Goal: Task Accomplishment & Management: Manage account settings

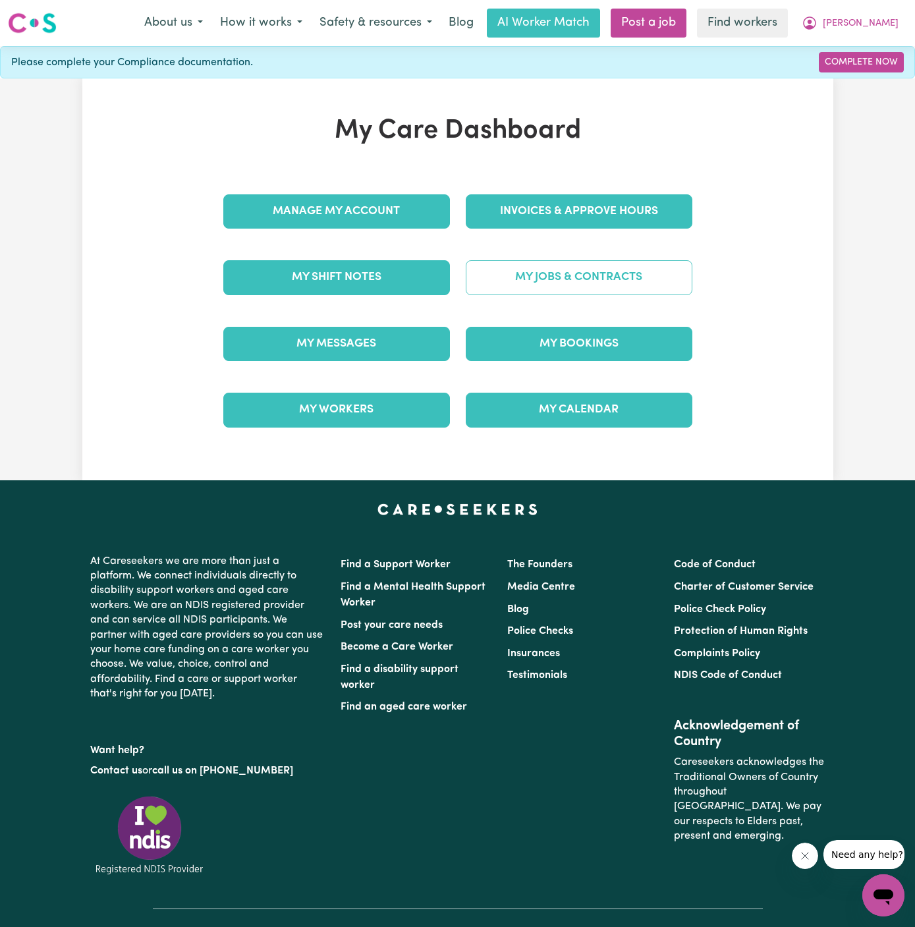
click at [622, 285] on link "My Jobs & Contracts" at bounding box center [579, 277] width 227 height 34
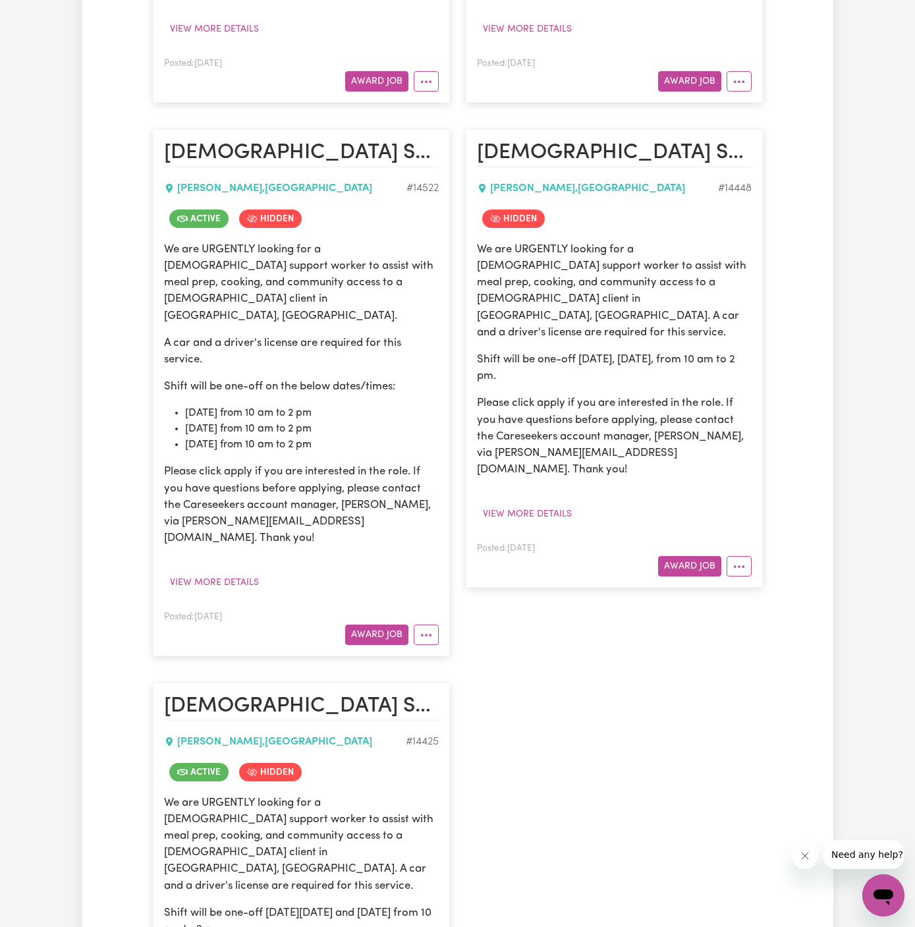
scroll to position [1387, 0]
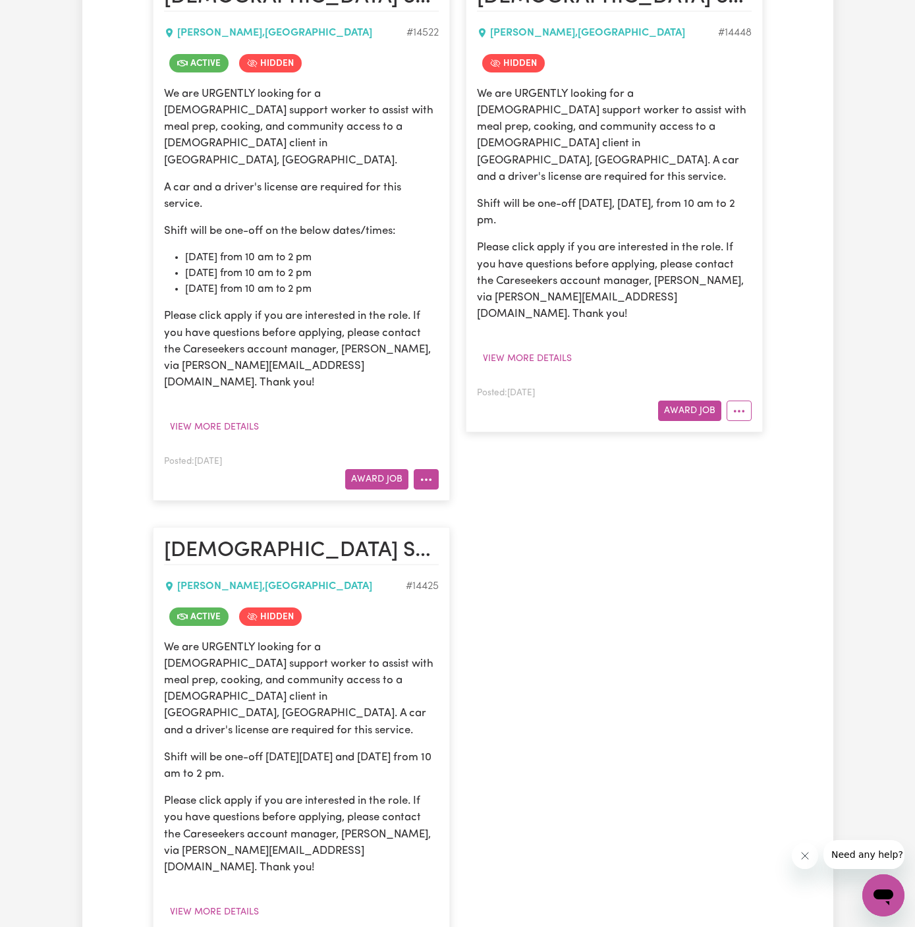
click at [421, 478] on circle "More options" at bounding box center [421, 479] width 3 height 3
click at [468, 497] on link "View/Edit Contract" at bounding box center [478, 510] width 128 height 26
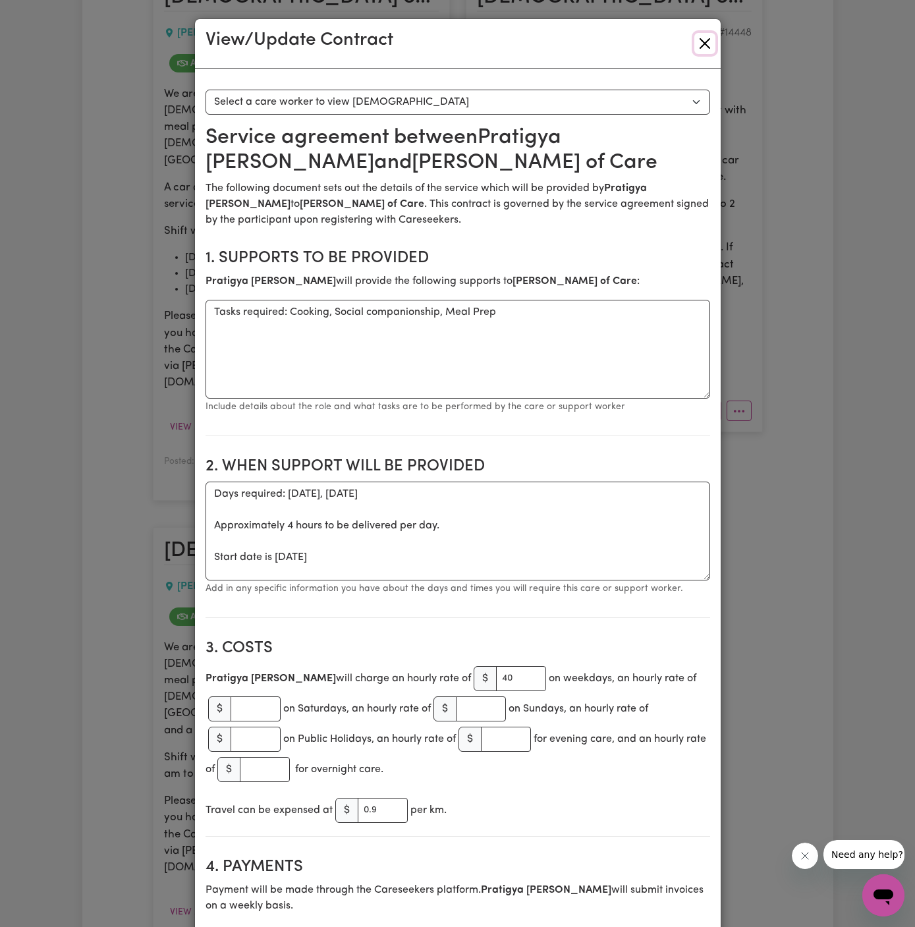
click at [703, 46] on button "Close" at bounding box center [704, 43] width 21 height 21
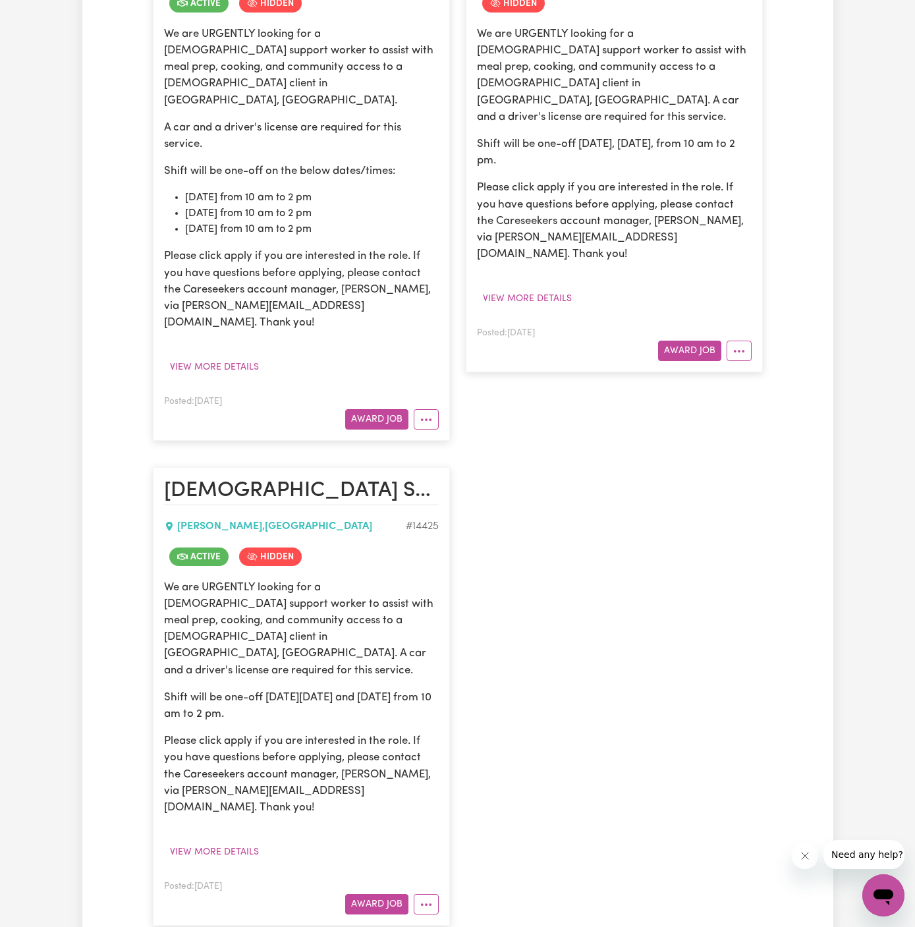
scroll to position [1486, 0]
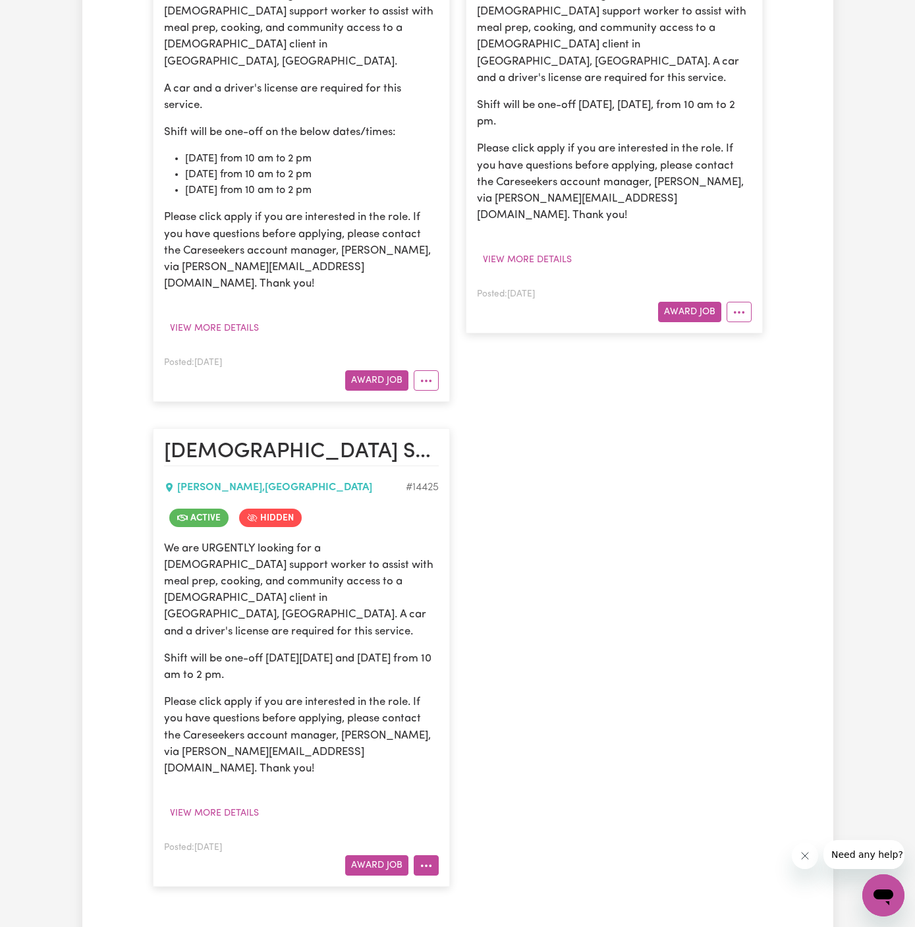
click at [425, 864] on circle "More options" at bounding box center [426, 865] width 3 height 3
click at [499, 882] on link "View/Edit Contract" at bounding box center [478, 895] width 128 height 26
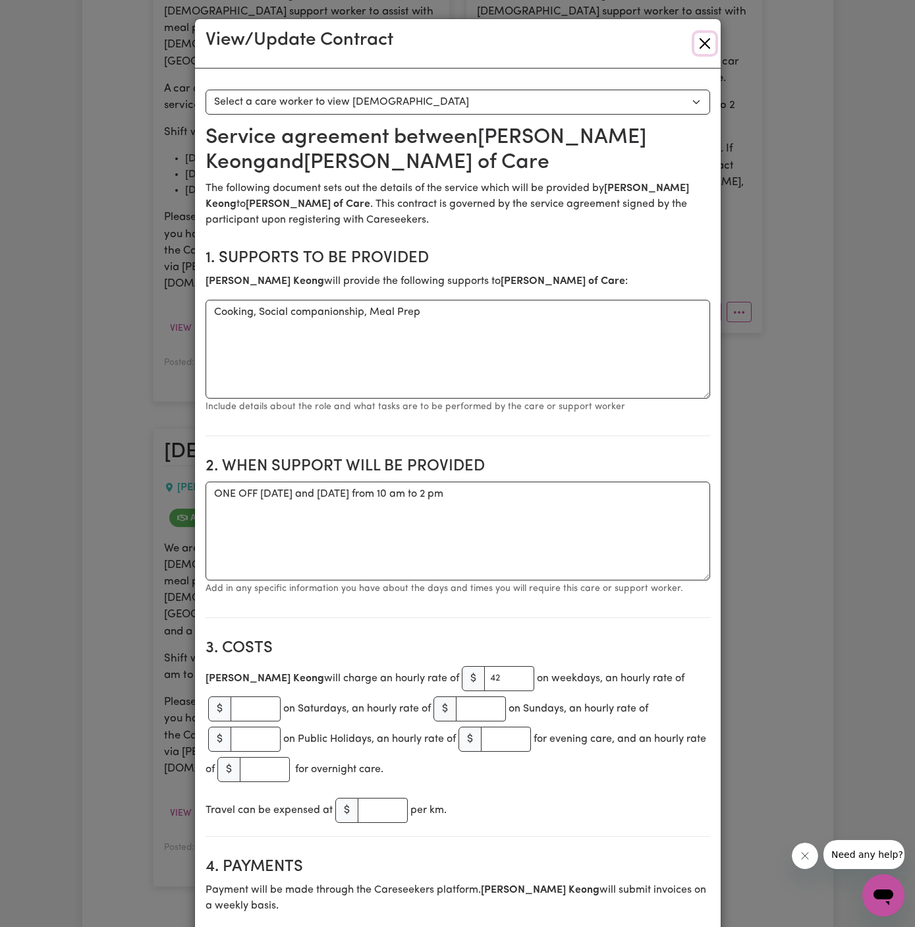
click at [707, 47] on button "Close" at bounding box center [704, 43] width 21 height 21
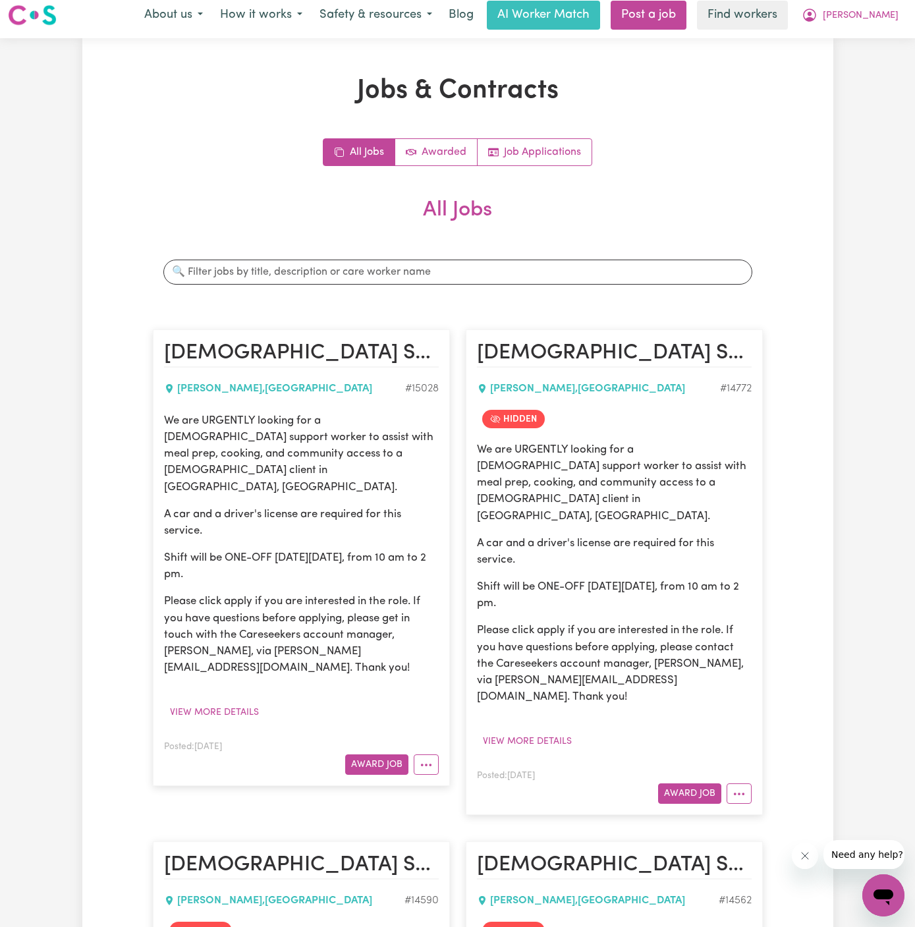
scroll to position [0, 0]
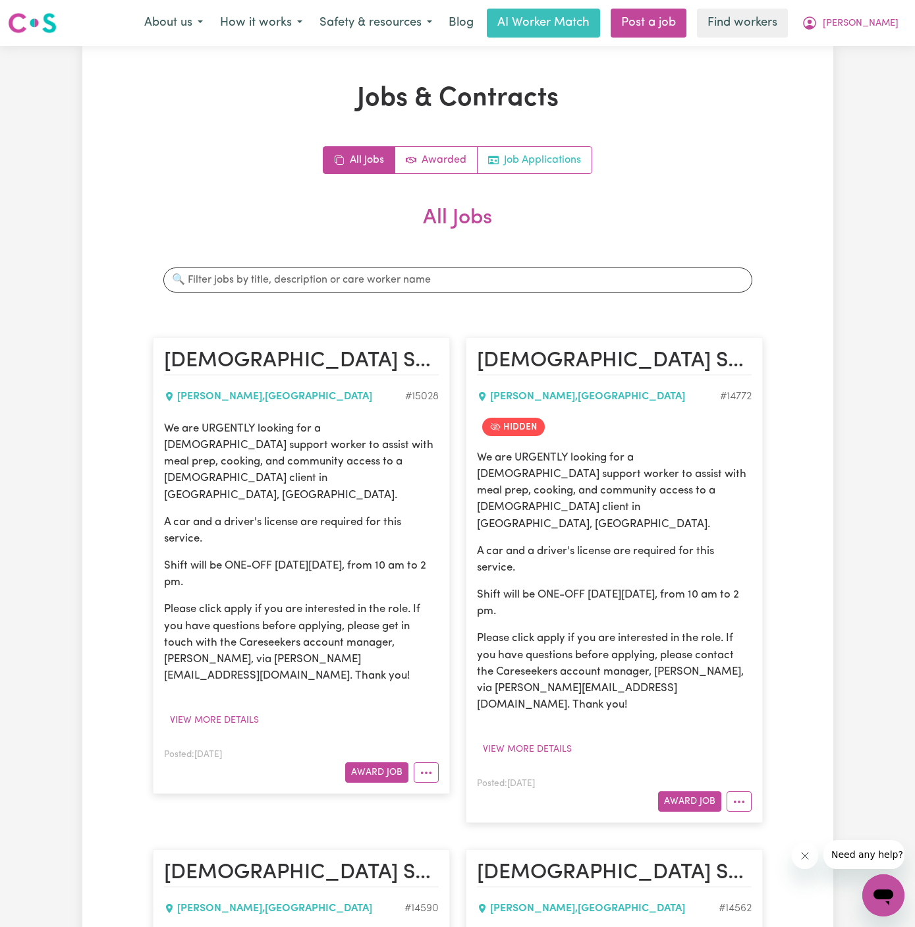
click at [543, 161] on link "Job Applications" at bounding box center [535, 160] width 114 height 26
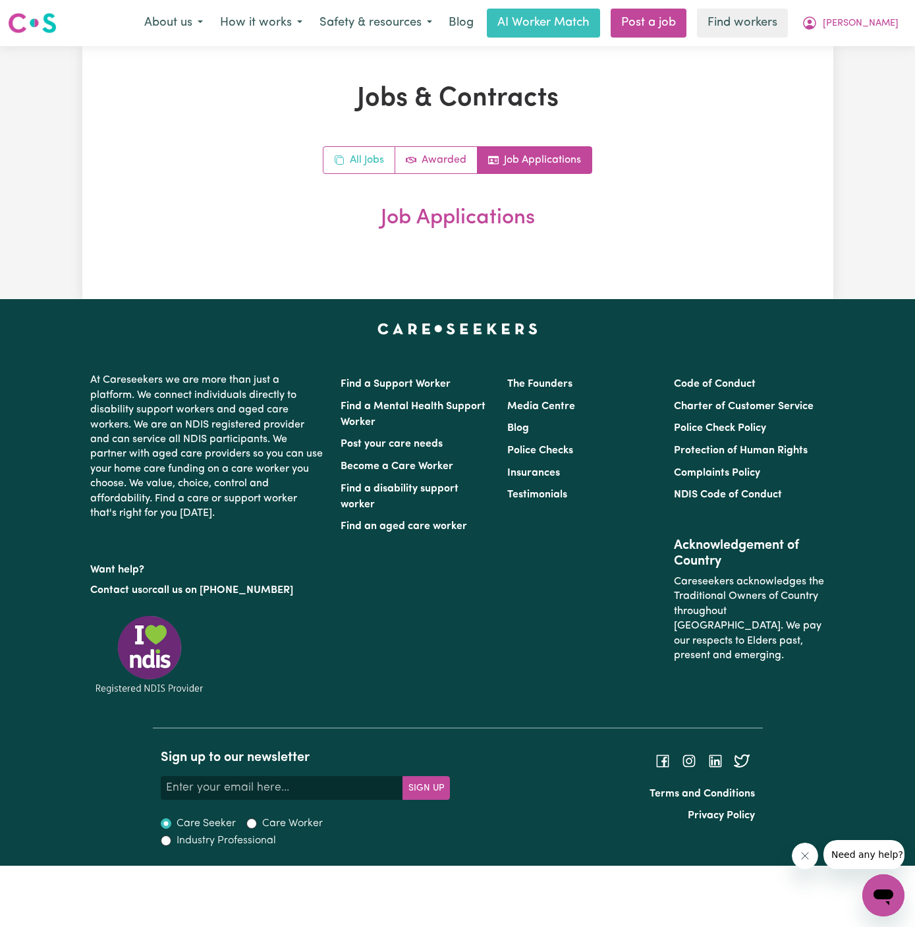
click at [353, 153] on link "All Jobs" at bounding box center [359, 160] width 72 height 26
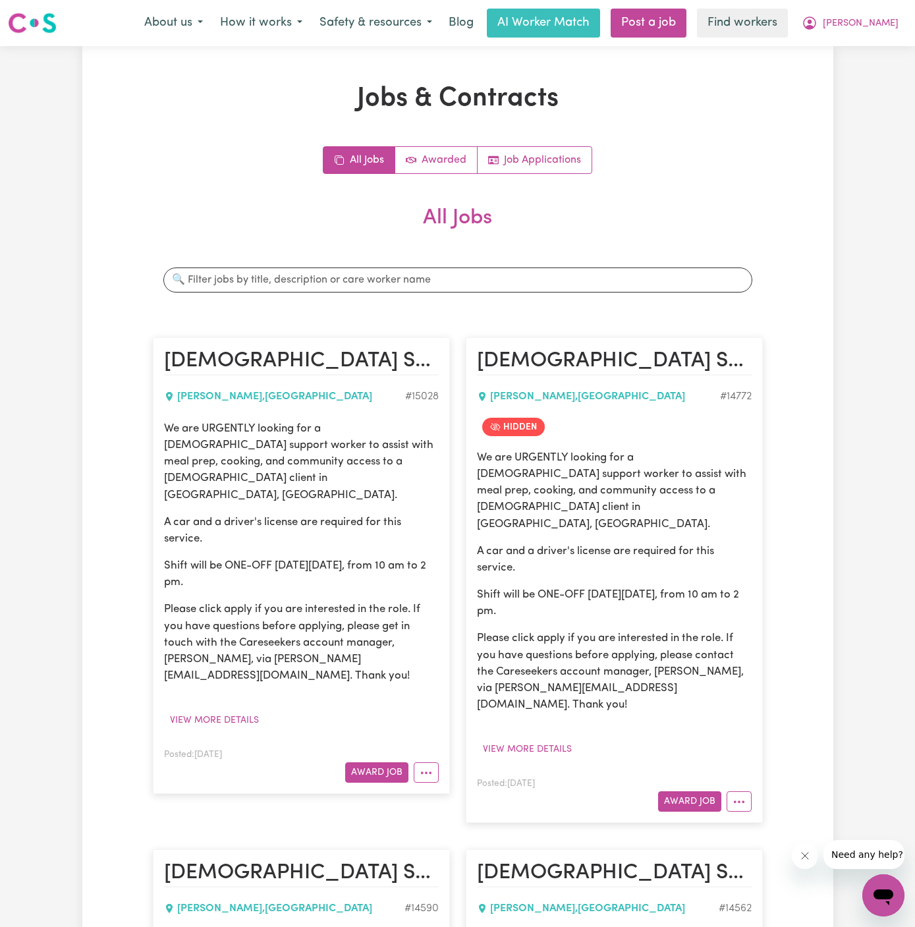
scroll to position [437, 0]
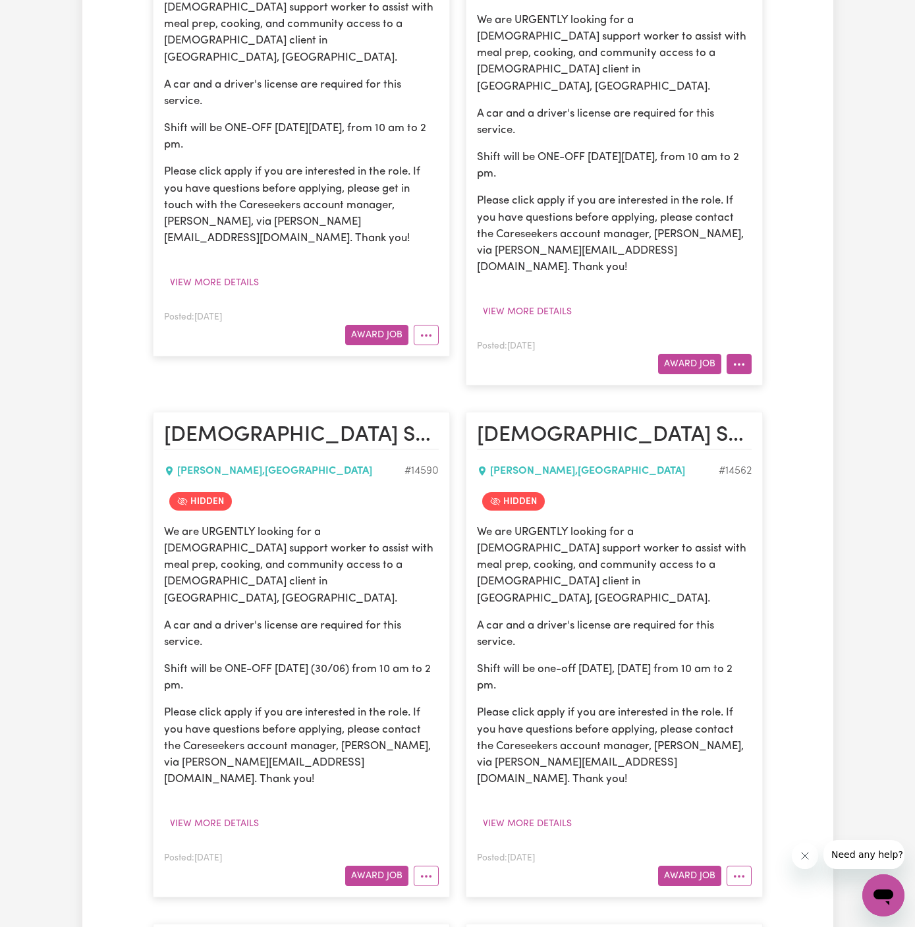
click at [741, 358] on icon "More options" at bounding box center [738, 364] width 13 height 13
click at [779, 381] on link "Un-hide Job" at bounding box center [779, 394] width 104 height 26
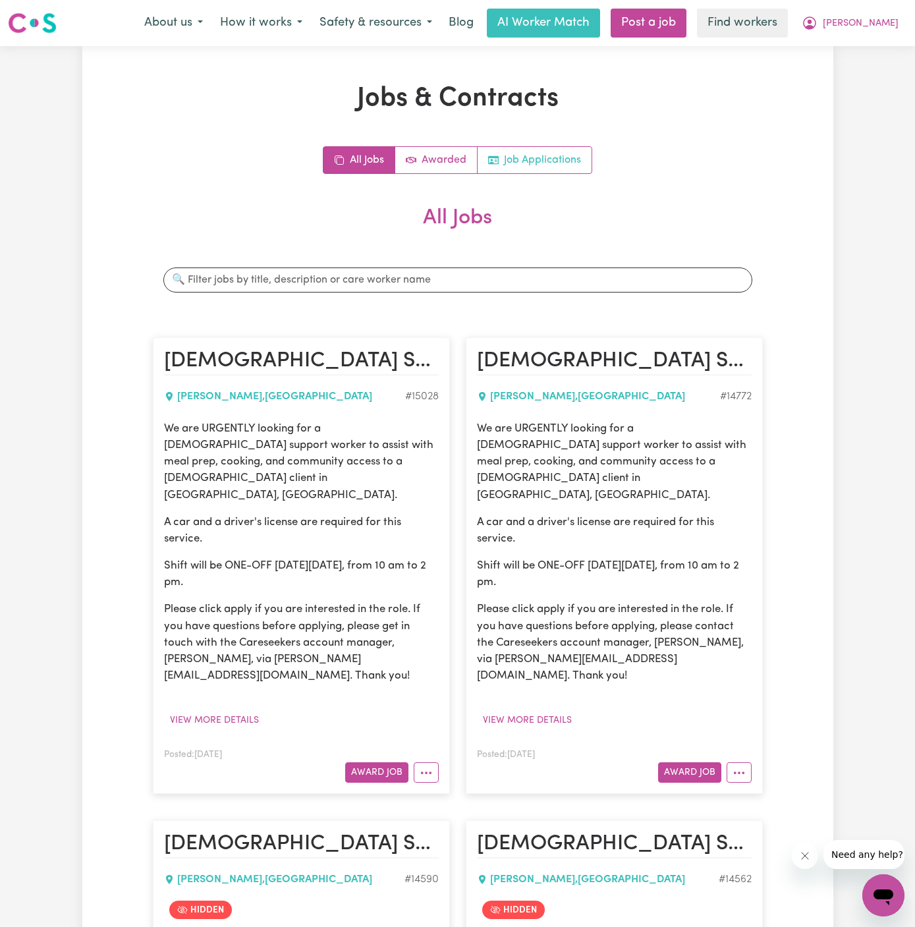
click at [555, 148] on link "Job Applications" at bounding box center [535, 160] width 114 height 26
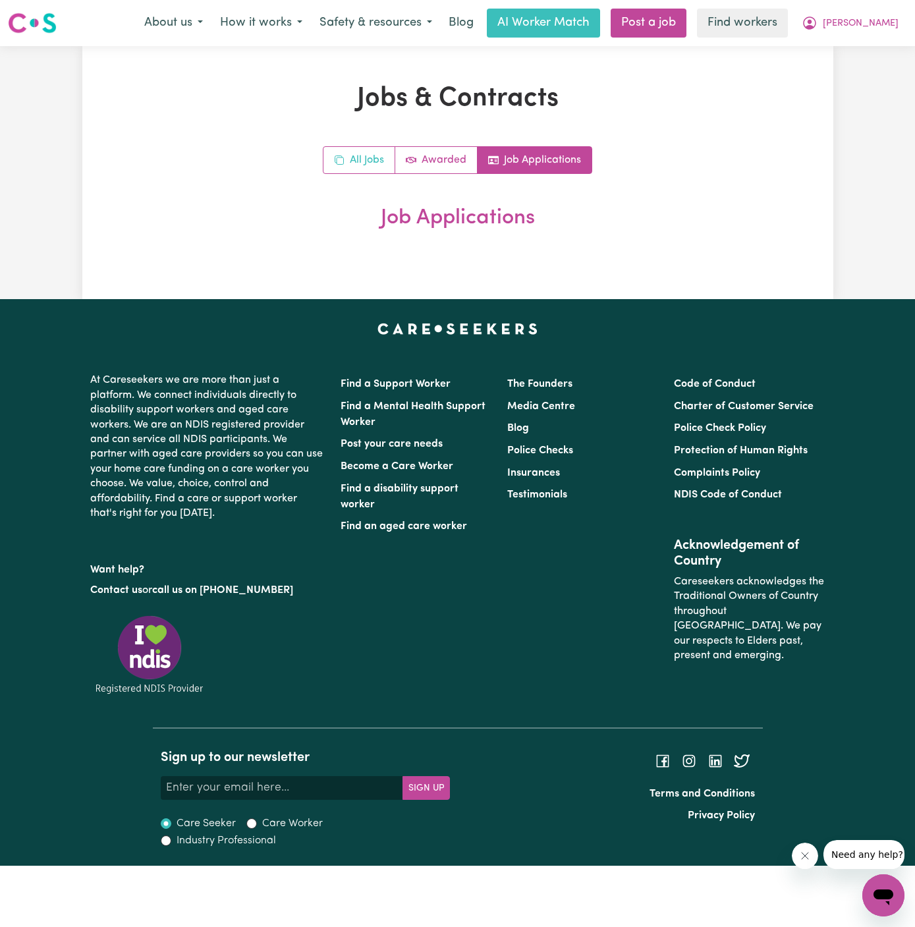
click at [346, 161] on link "All Jobs" at bounding box center [359, 160] width 72 height 26
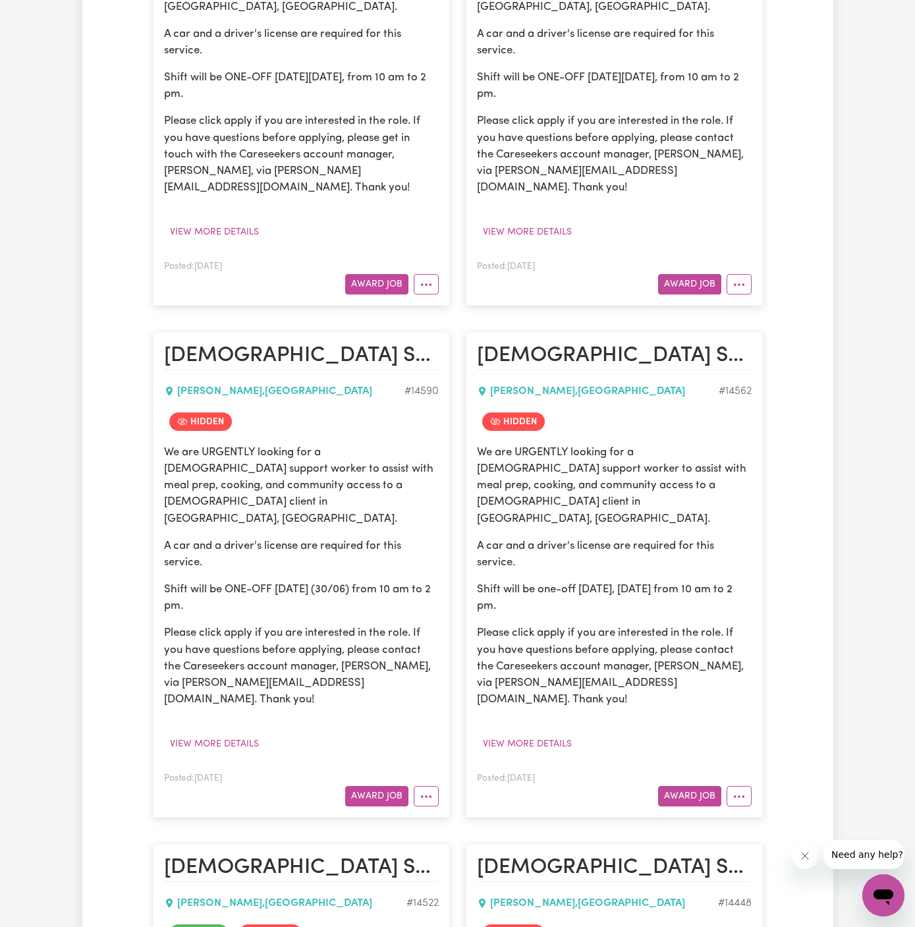
scroll to position [948, 0]
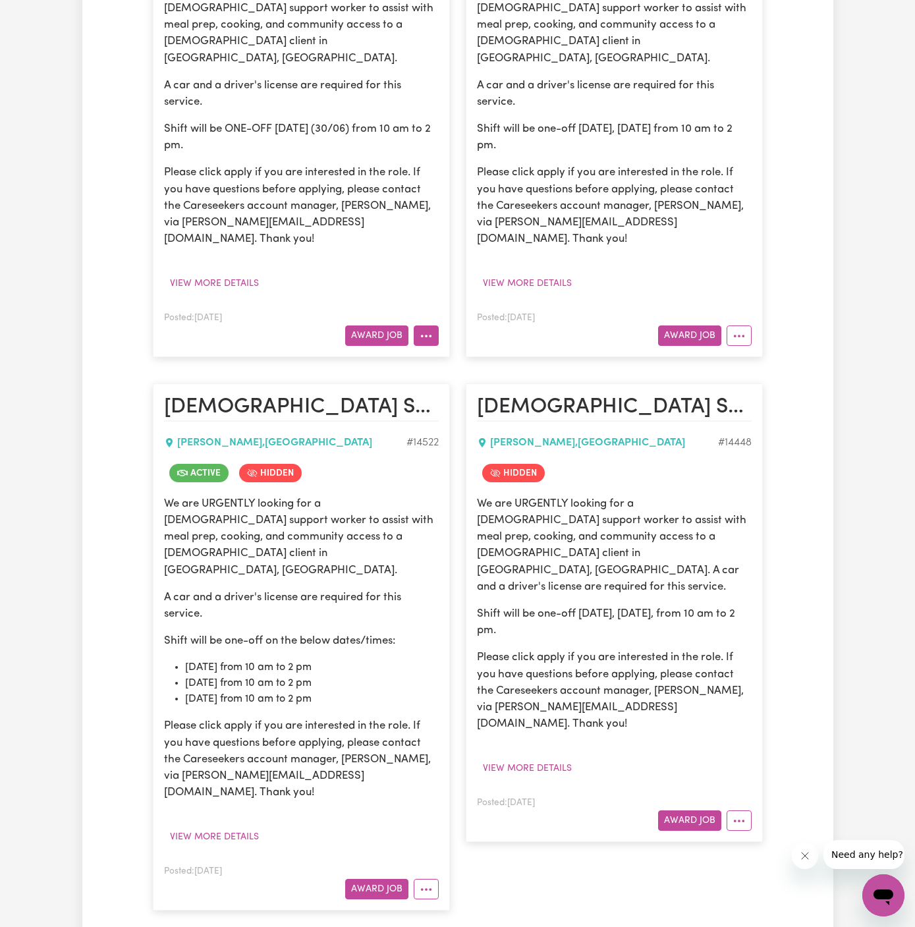
click at [428, 325] on button "More options" at bounding box center [426, 335] width 25 height 20
click at [486, 353] on link "Un-hide Job" at bounding box center [466, 366] width 104 height 26
click at [736, 329] on icon "More options" at bounding box center [738, 335] width 13 height 13
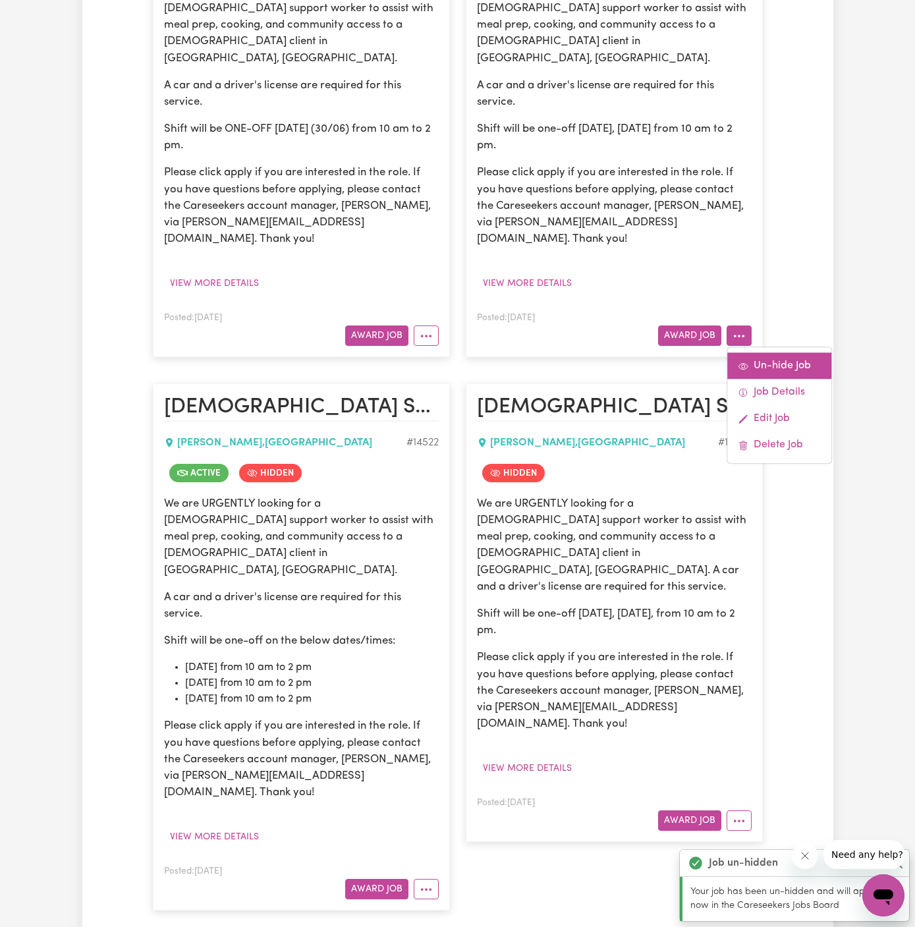
click at [763, 353] on link "Un-hide Job" at bounding box center [779, 366] width 104 height 26
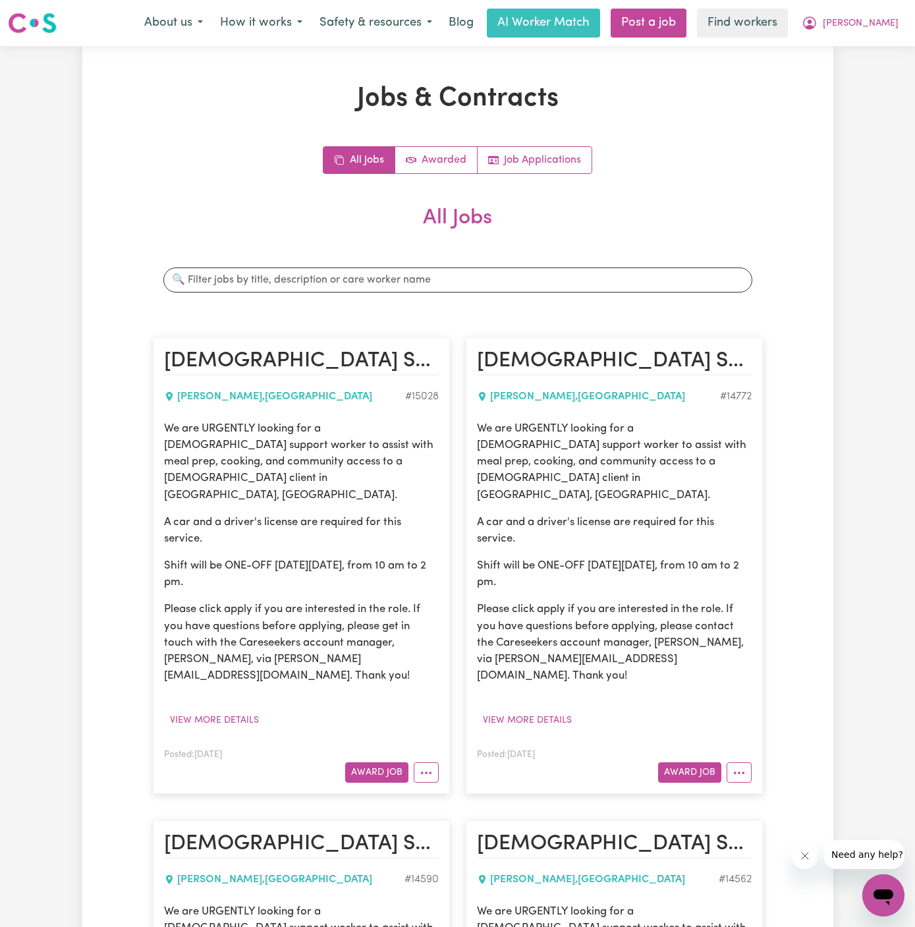
click at [553, 165] on link "Job Applications" at bounding box center [535, 160] width 114 height 26
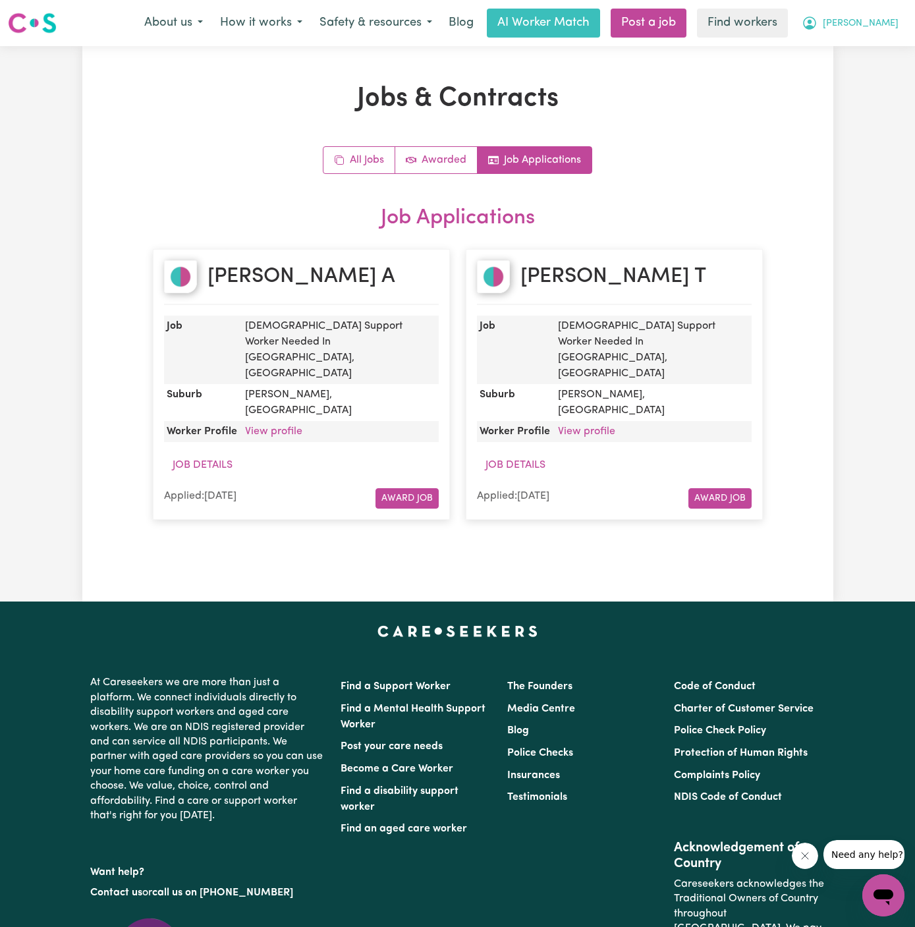
click at [892, 20] on span "[PERSON_NAME]" at bounding box center [861, 23] width 76 height 14
click at [881, 44] on link "My Dashboard" at bounding box center [854, 51] width 104 height 25
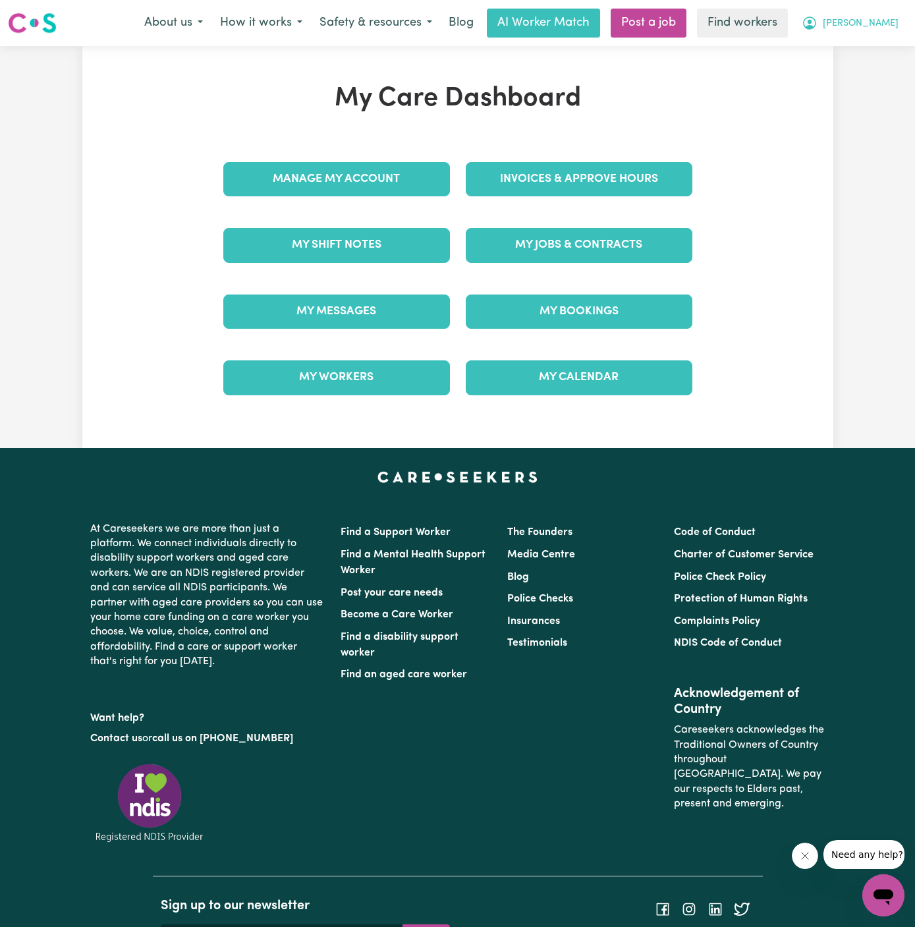
click at [882, 32] on button "[PERSON_NAME]" at bounding box center [850, 23] width 114 height 28
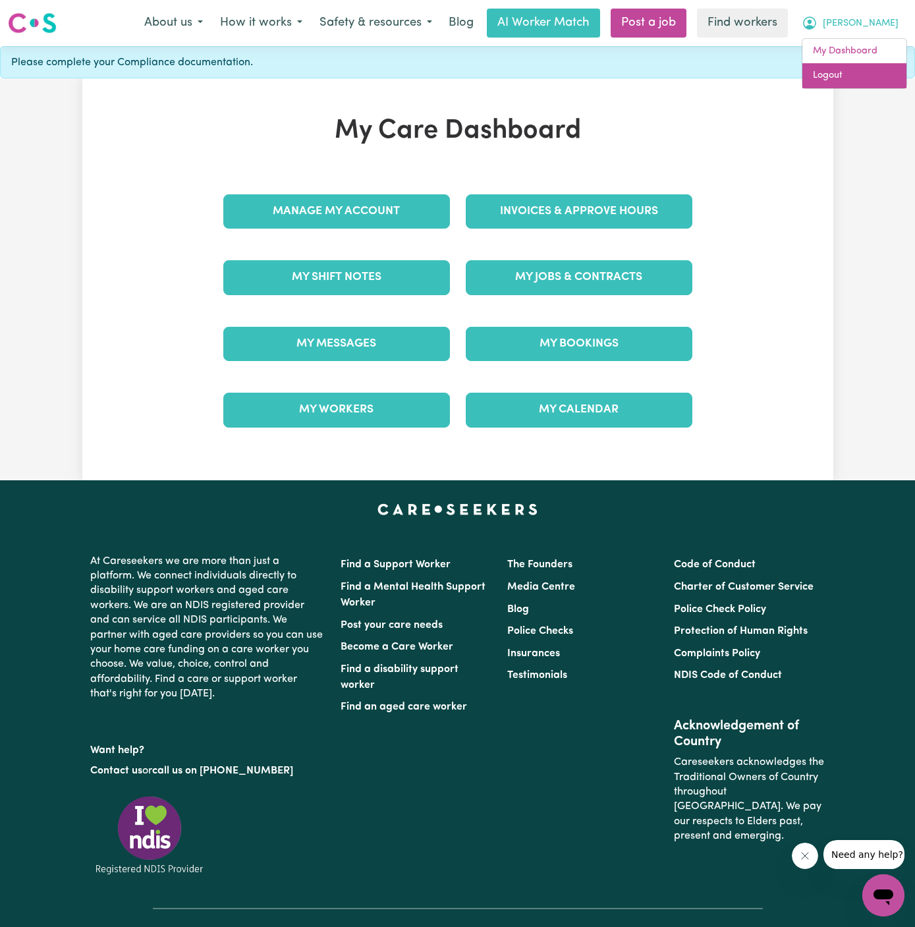
click at [864, 80] on link "Logout" at bounding box center [854, 75] width 104 height 25
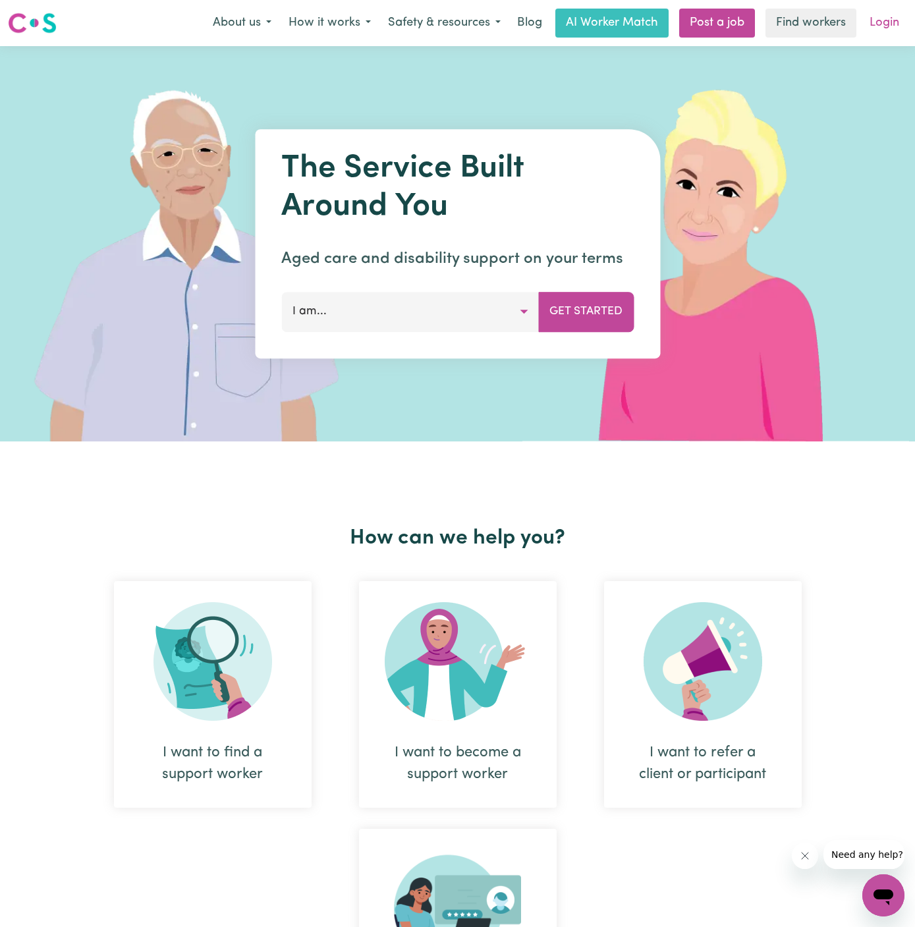
click at [889, 27] on link "Login" at bounding box center [884, 23] width 45 height 29
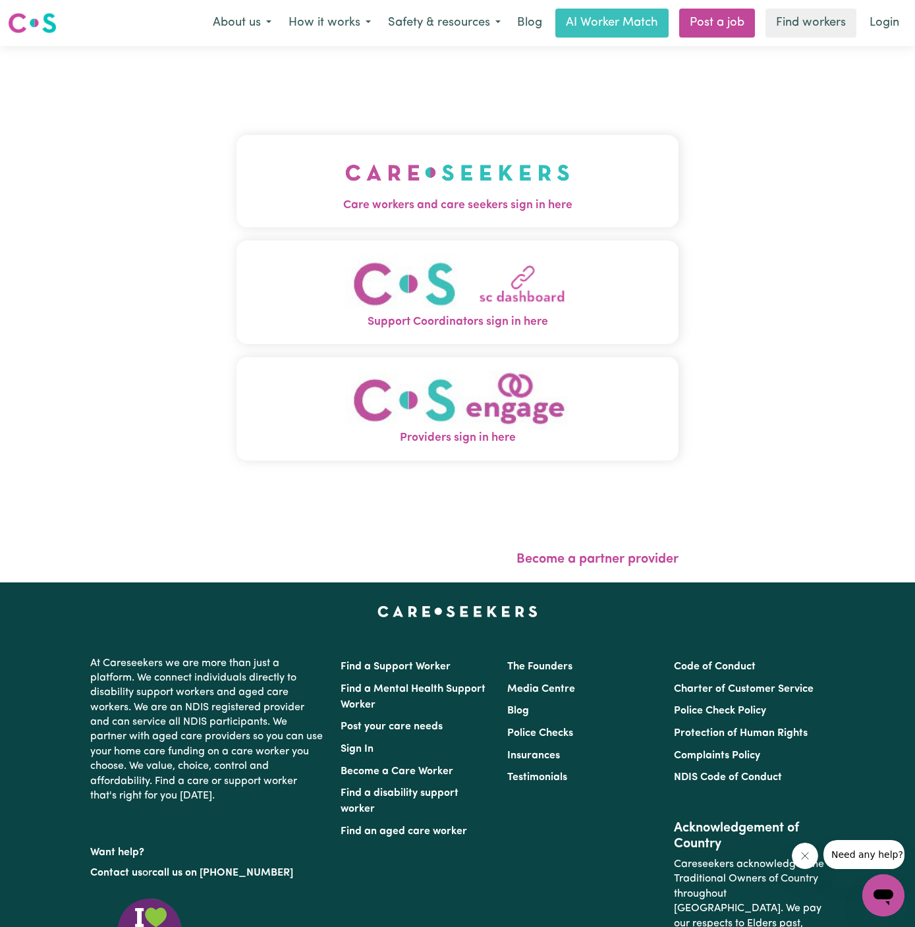
click at [446, 201] on span "Care workers and care seekers sign in here" at bounding box center [457, 205] width 442 height 17
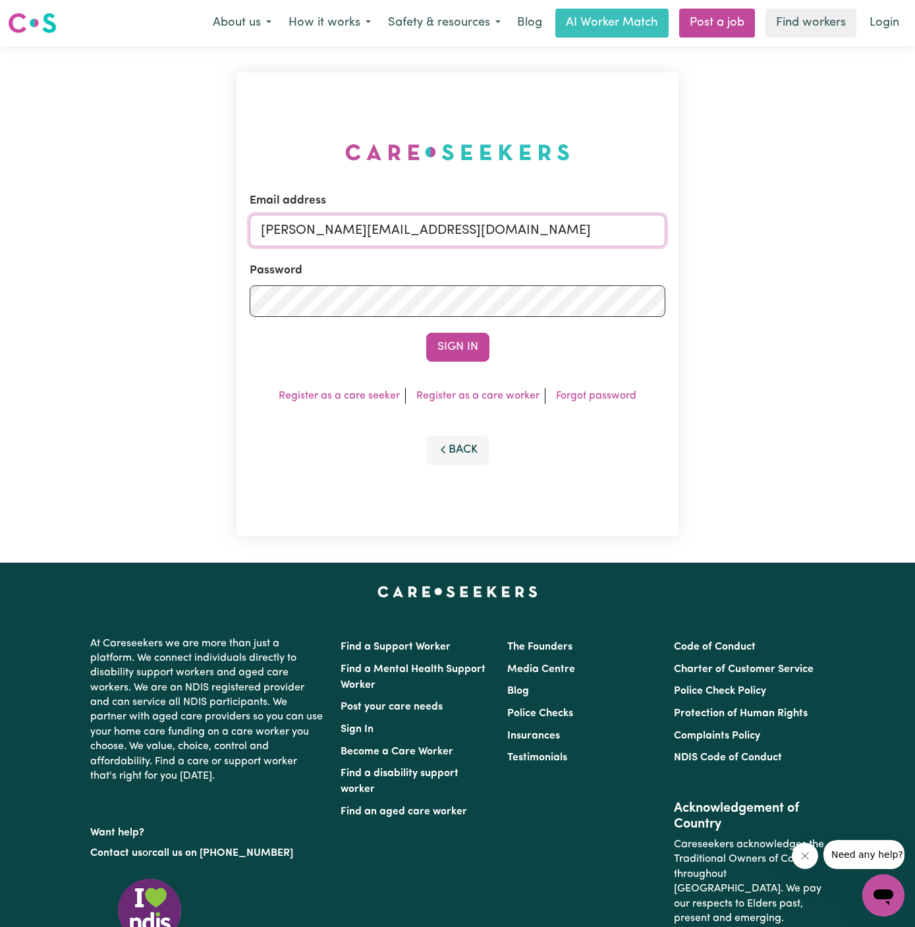
click at [490, 233] on input "dyan@careseekers.com.au" at bounding box center [458, 231] width 416 height 32
drag, startPoint x: 327, startPoint y: 234, endPoint x: 651, endPoint y: 233, distance: 323.4
click at [651, 233] on input "superuser~francescolaYS@careseekers.com.au" at bounding box center [458, 231] width 416 height 32
click at [426, 333] on button "Sign In" at bounding box center [457, 347] width 63 height 29
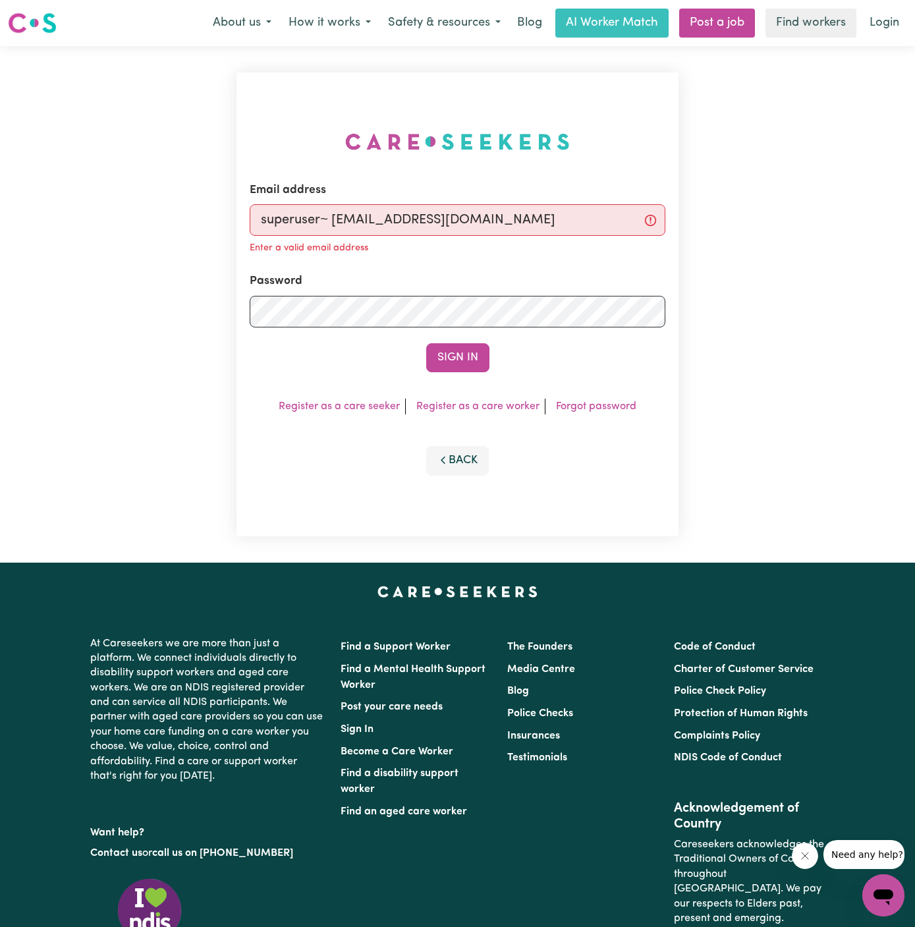
click at [331, 219] on input "superuser~ TravengersAU@careseekers.com.au" at bounding box center [458, 220] width 416 height 32
type input "superuser~TravengersAU@careseekers.com.au"
click at [426, 343] on button "Sign In" at bounding box center [457, 357] width 63 height 29
